Goal: Transaction & Acquisition: Purchase product/service

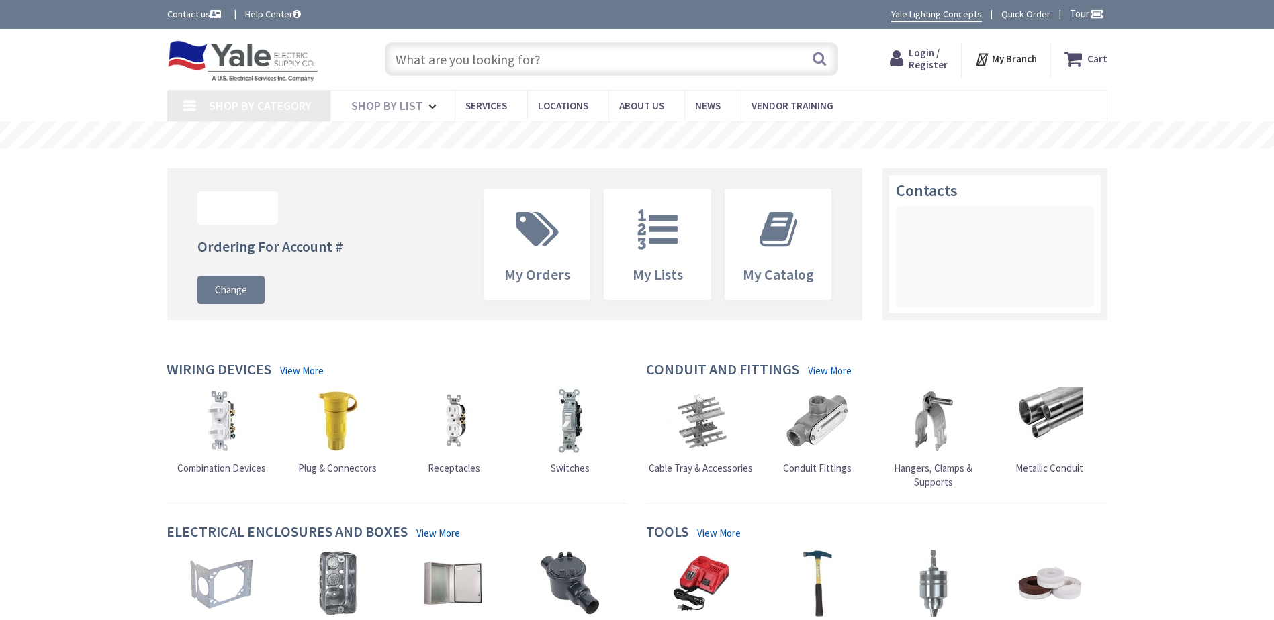
type input "[GEOGRAPHIC_DATA], [GEOGRAPHIC_DATA]"
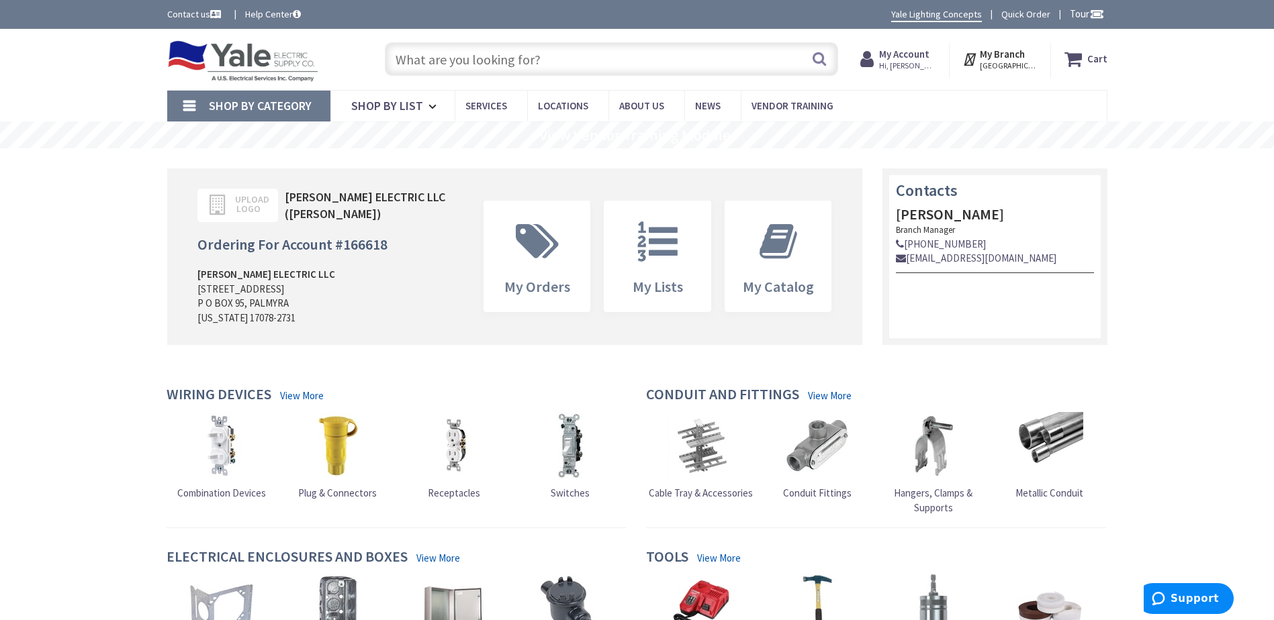
click at [601, 59] on input "text" at bounding box center [611, 59] width 453 height 34
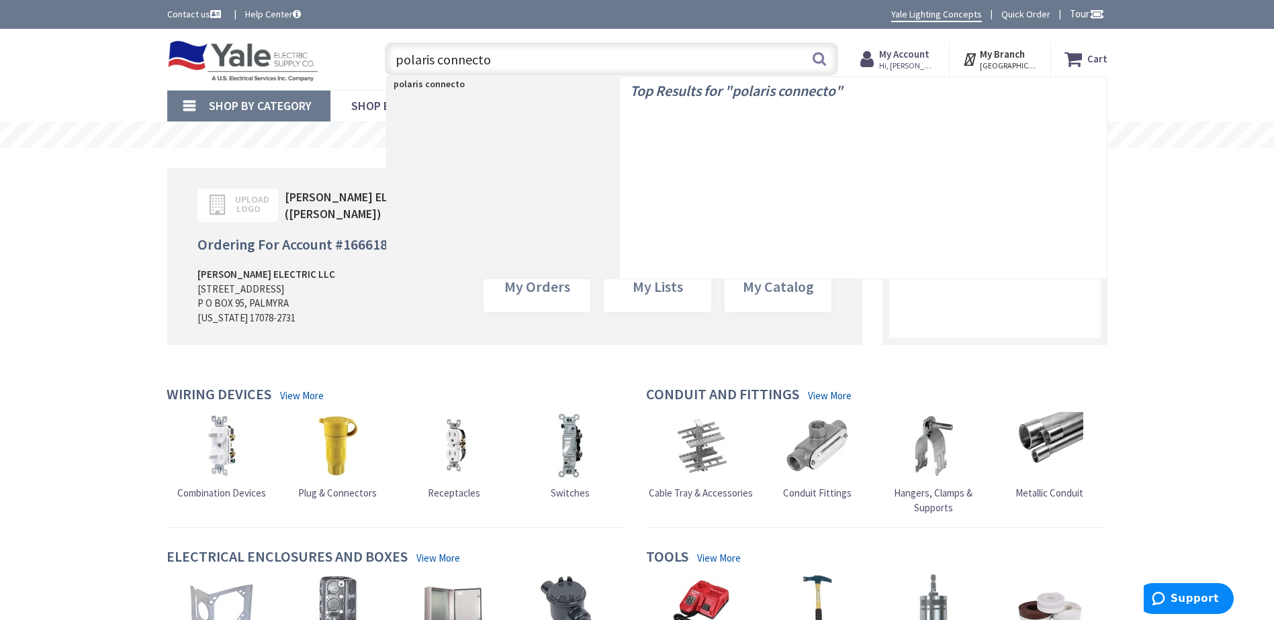
type input "polaris connector"
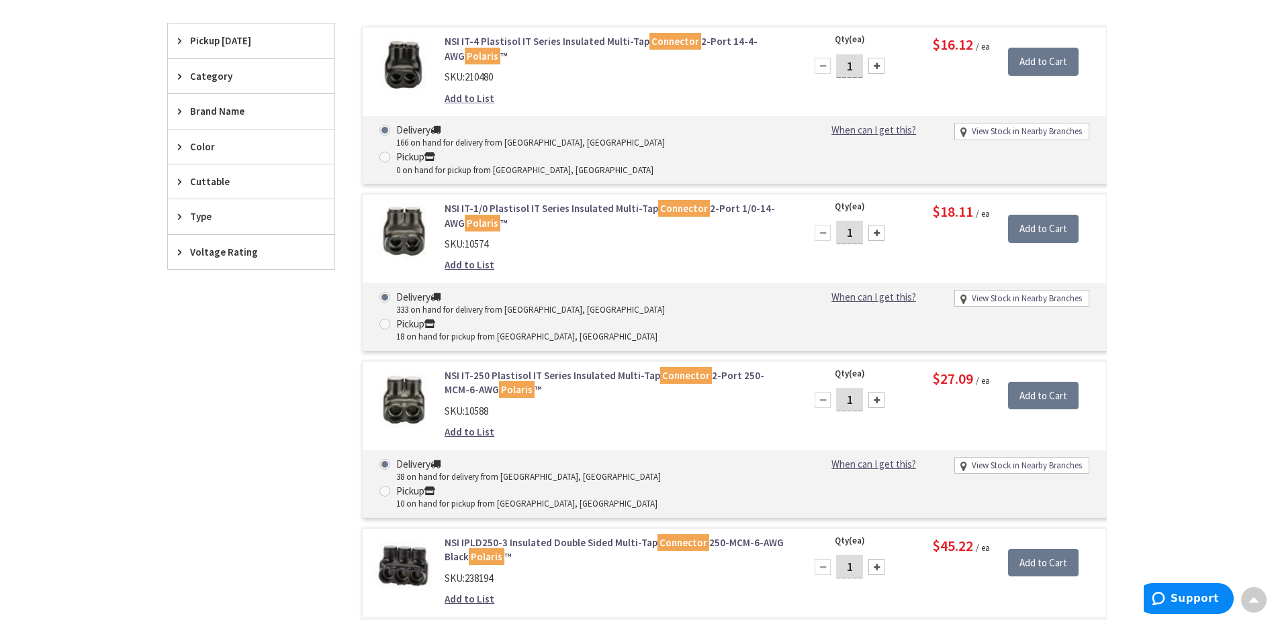
scroll to position [403, 0]
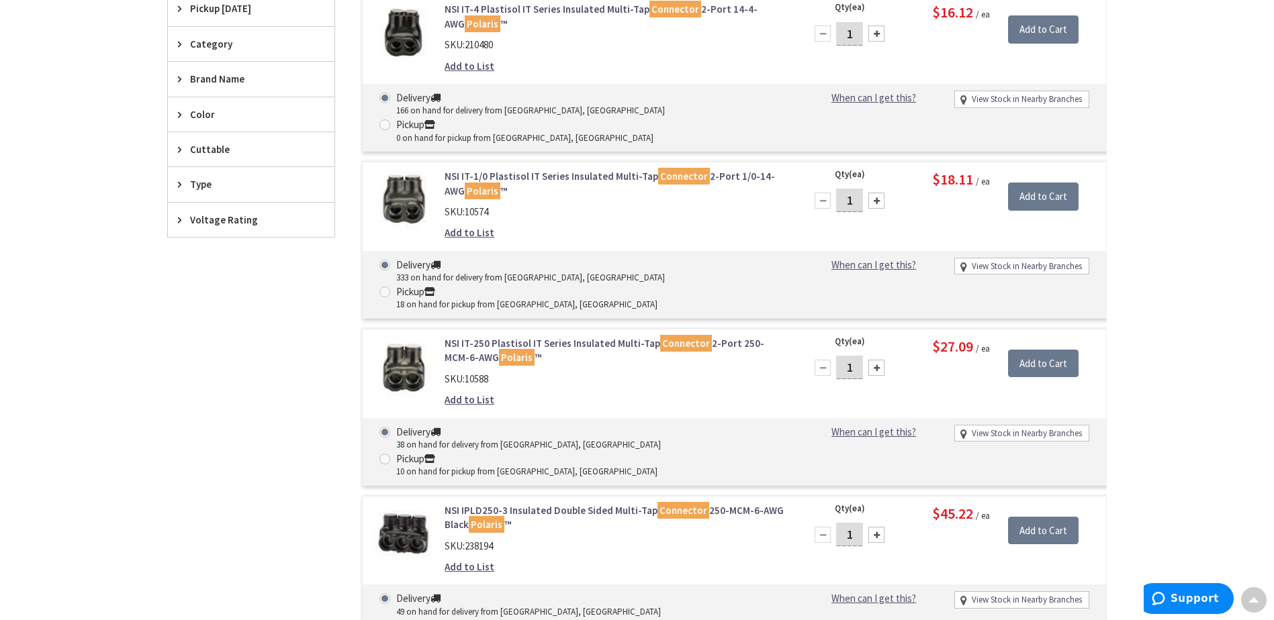
click at [571, 336] on link "NSI IT-250 Plastisol IT Series Insulated Multi-Tap Connector 2-Port 250-MCM-6-A…" at bounding box center [615, 350] width 342 height 29
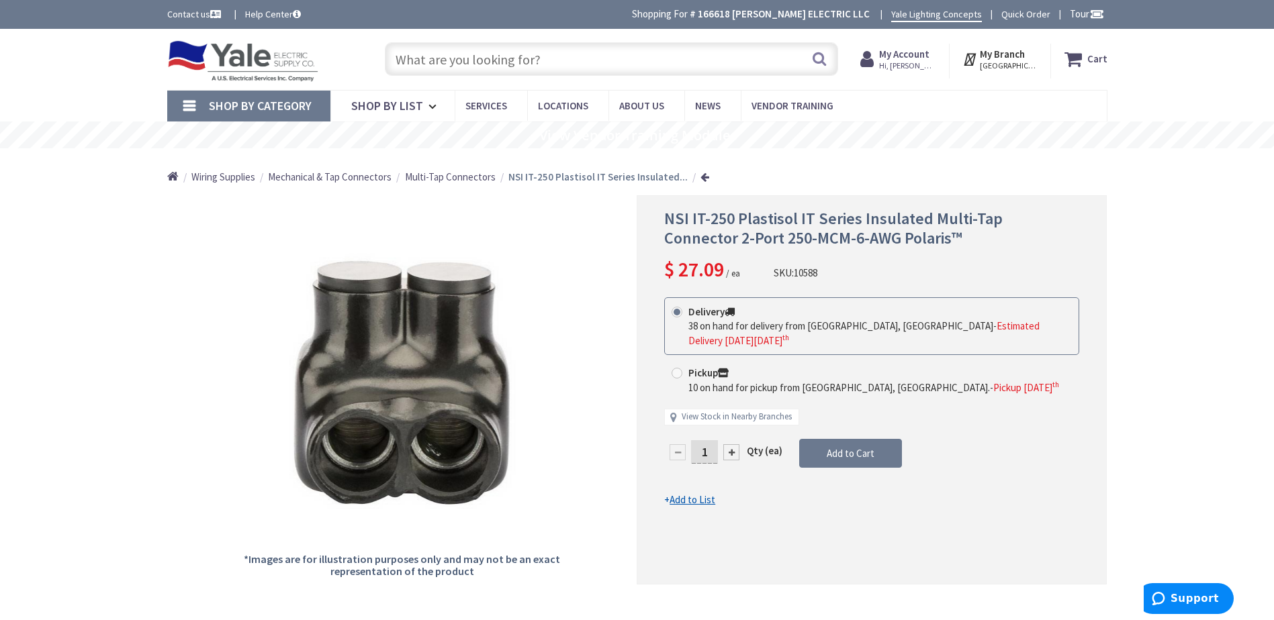
click at [733, 444] on div at bounding box center [731, 452] width 16 height 16
click at [733, 437] on div at bounding box center [871, 389] width 469 height 387
click at [733, 444] on div at bounding box center [731, 452] width 16 height 16
type input "3"
click at [838, 447] on span "Add to Cart" at bounding box center [850, 453] width 48 height 13
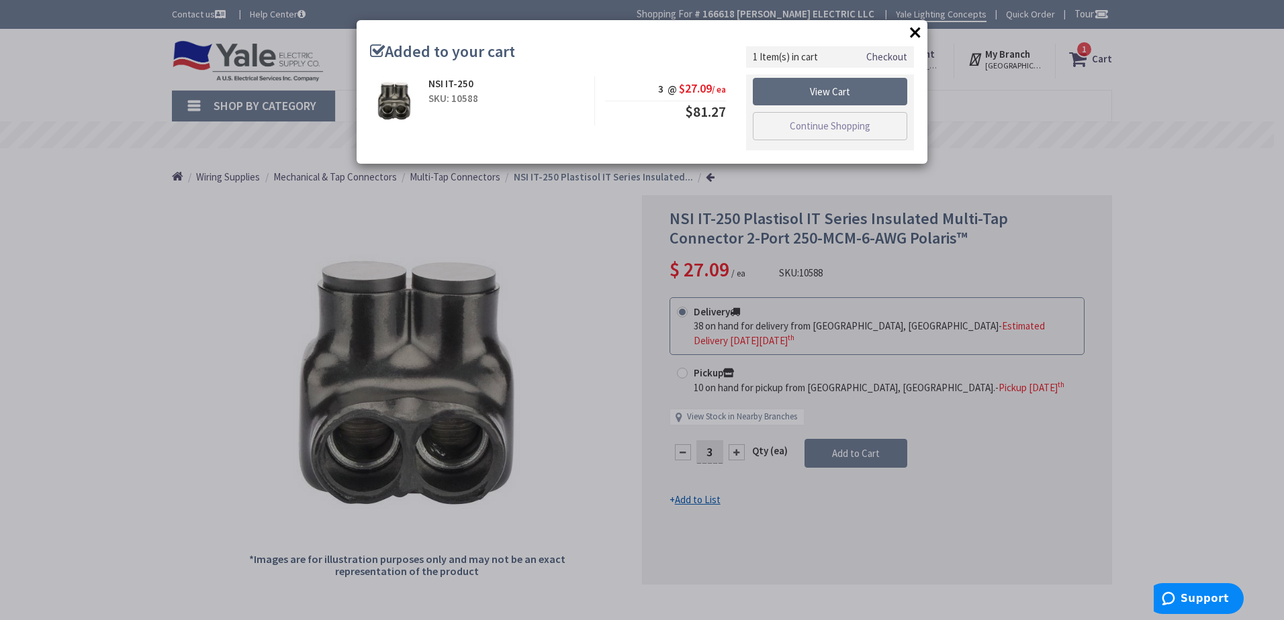
click at [842, 95] on link "View Cart" at bounding box center [830, 92] width 154 height 28
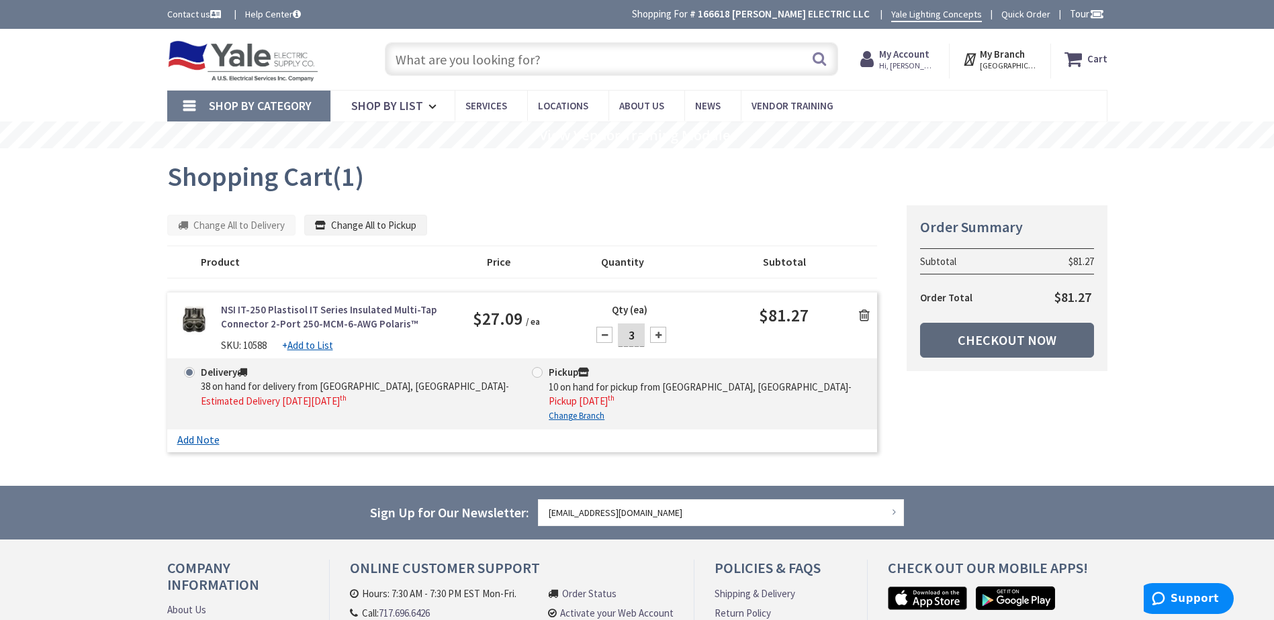
click at [1010, 337] on link "Checkout Now" at bounding box center [1007, 340] width 174 height 35
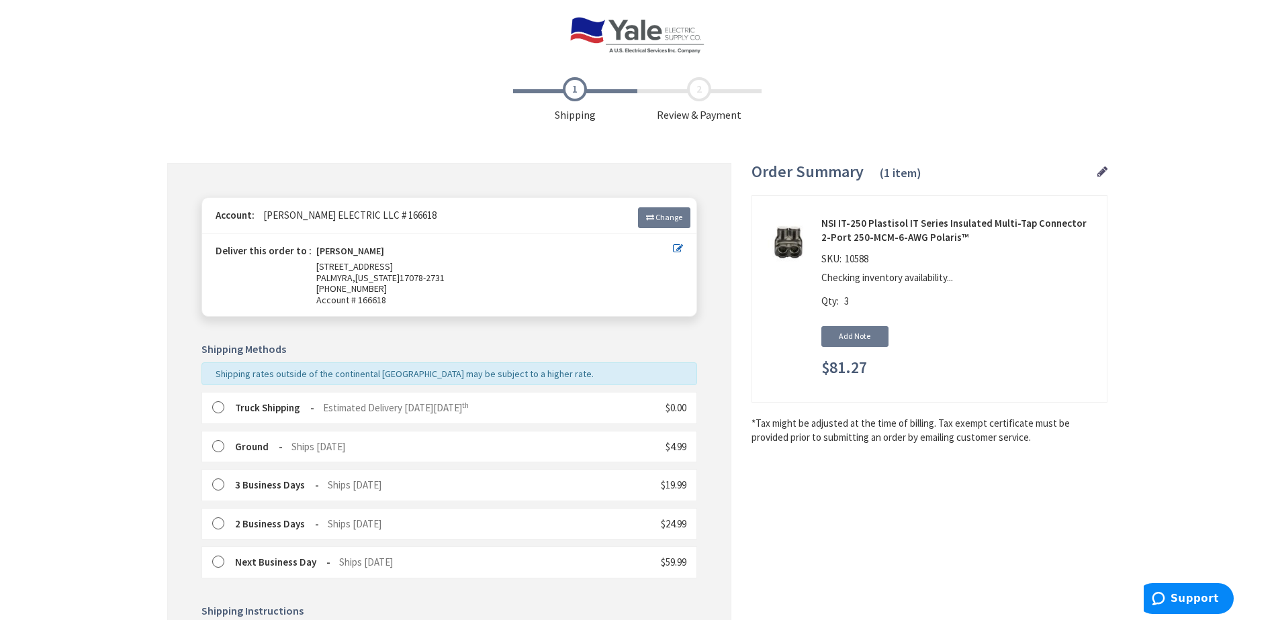
click at [231, 405] on label at bounding box center [222, 407] width 21 height 13
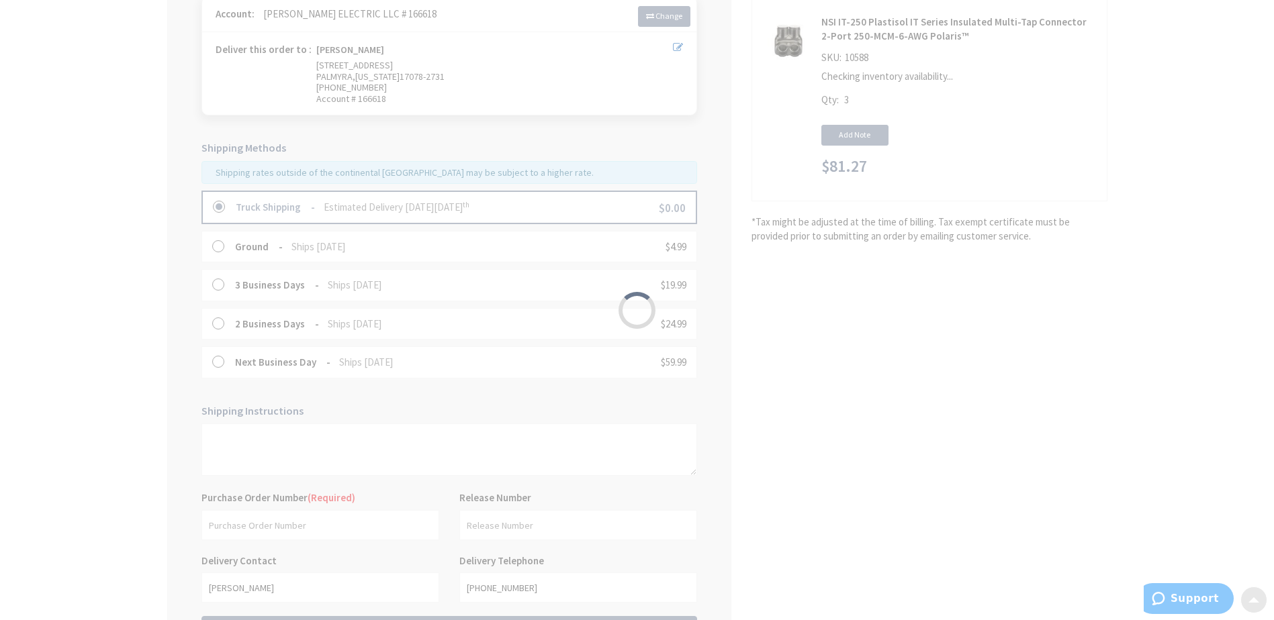
scroll to position [334, 0]
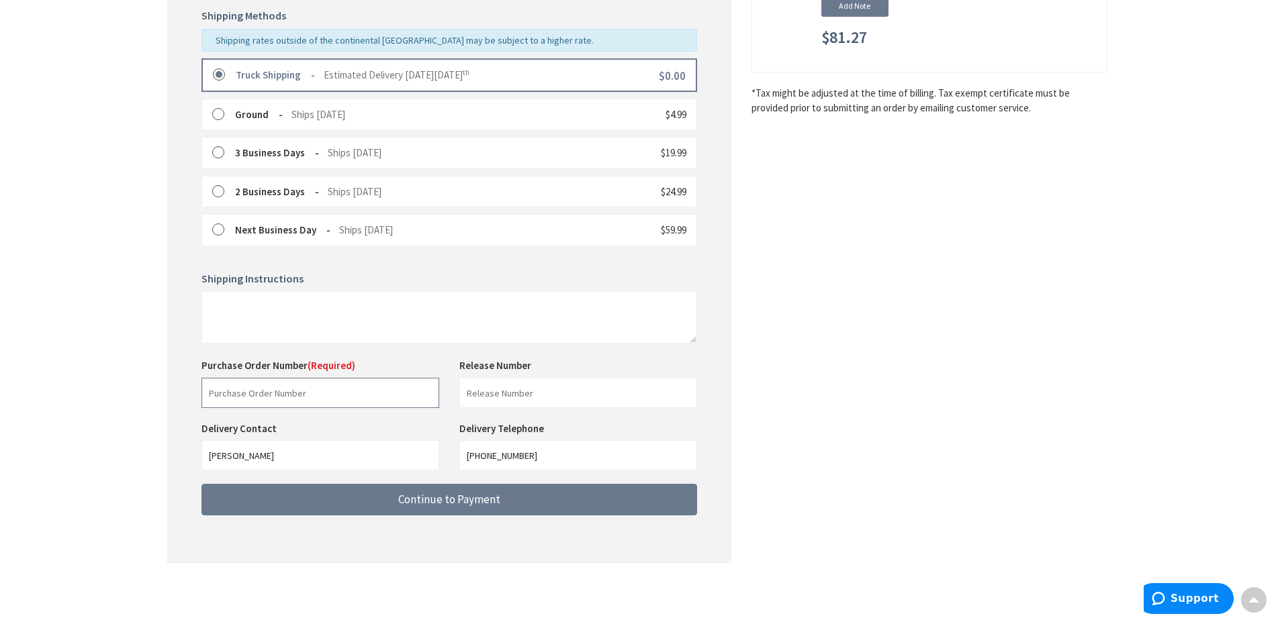
click at [278, 393] on input "text" at bounding box center [320, 393] width 238 height 30
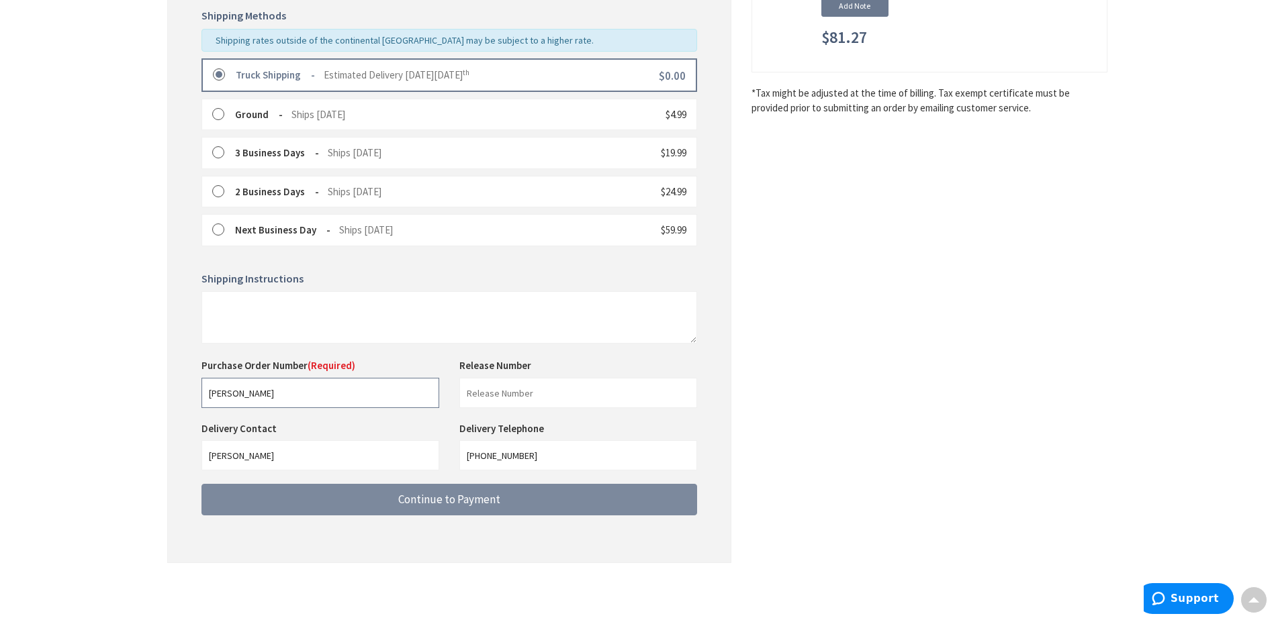
type input "[PERSON_NAME]"
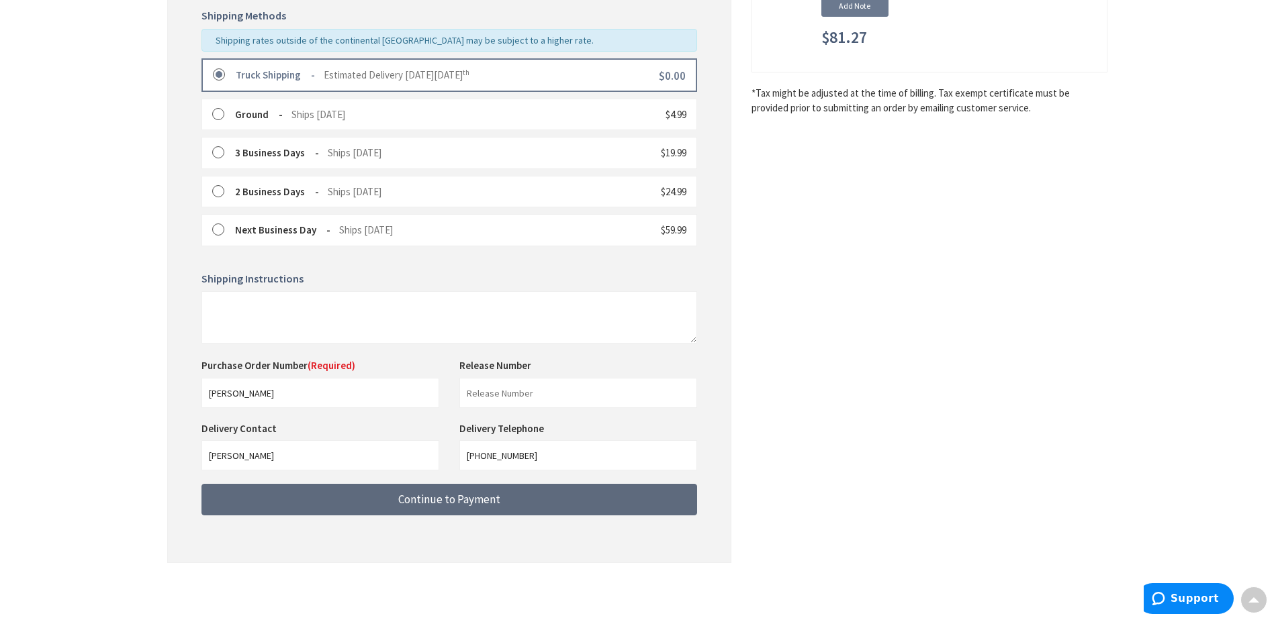
click at [411, 495] on span "Continue to Payment" at bounding box center [449, 499] width 102 height 15
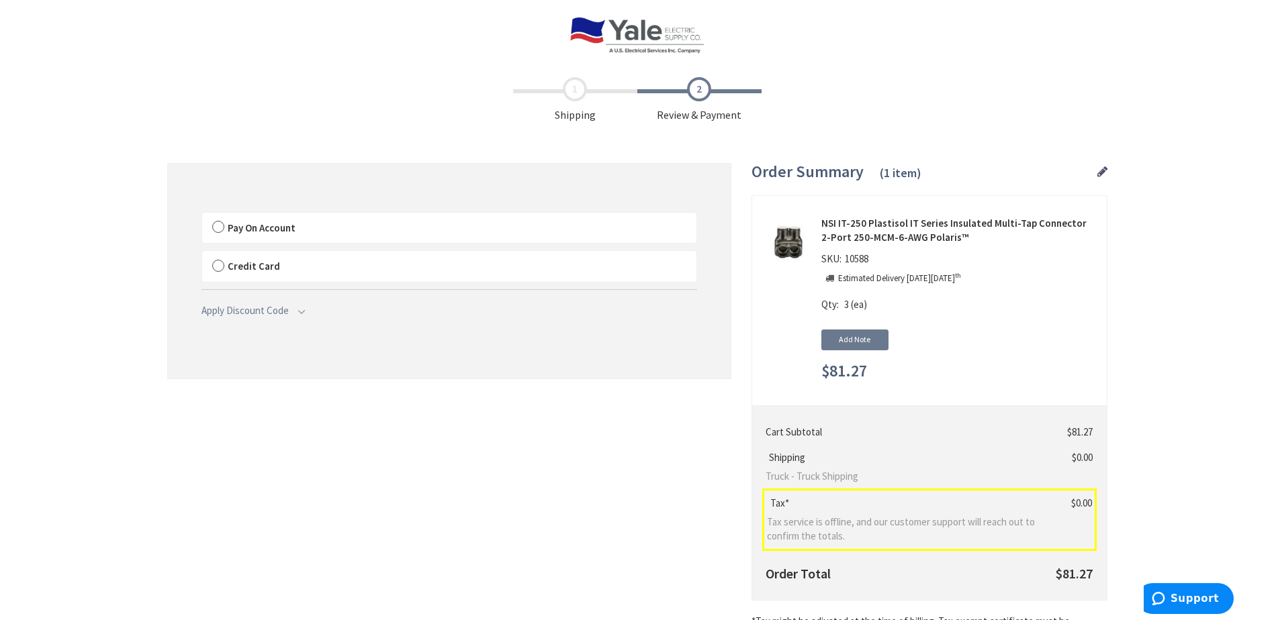
click at [358, 232] on label "Pay On Account" at bounding box center [449, 228] width 494 height 31
click at [202, 215] on input "Pay On Account" at bounding box center [202, 215] width 0 height 0
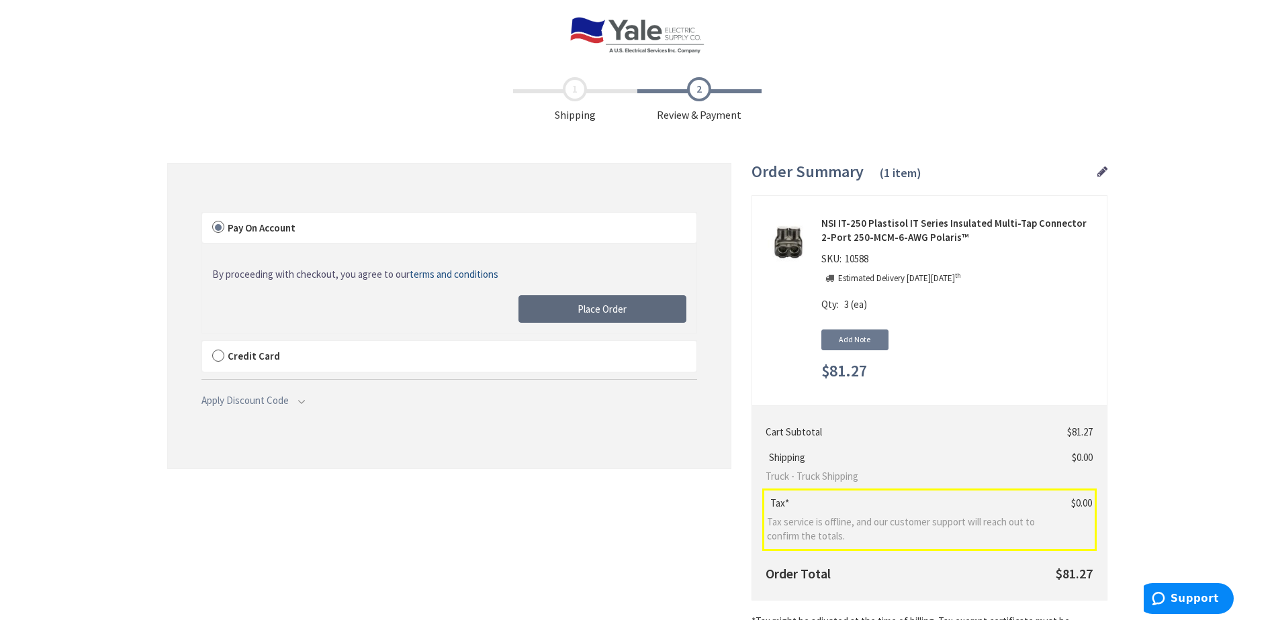
click at [588, 307] on span "Place Order" at bounding box center [601, 309] width 49 height 13
